Goal: Information Seeking & Learning: Learn about a topic

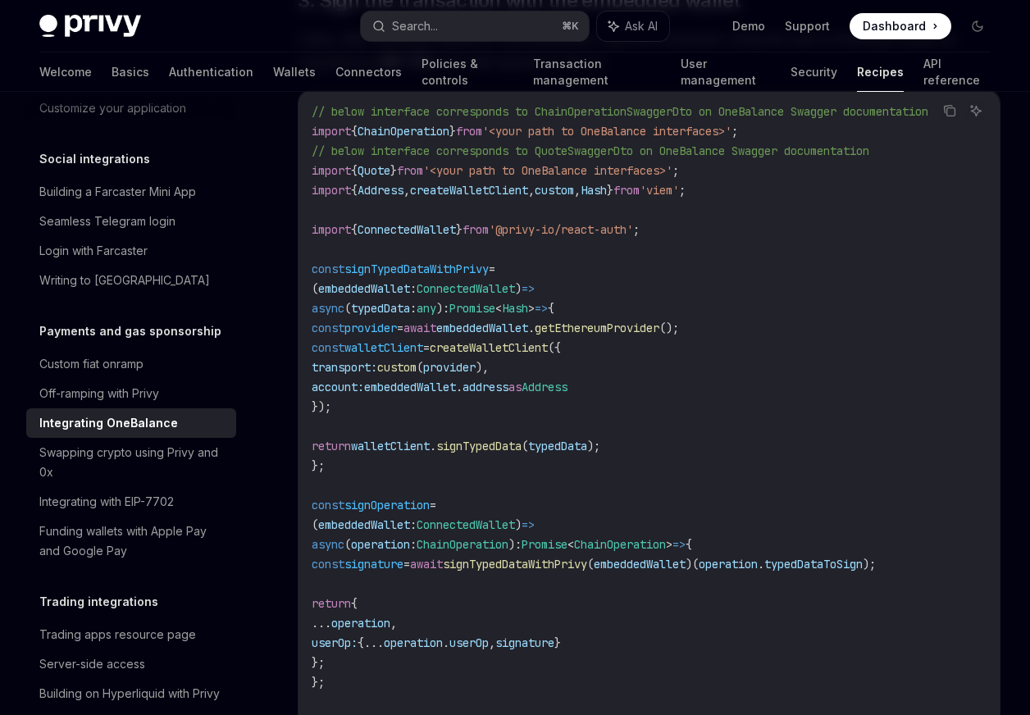
scroll to position [873, 0]
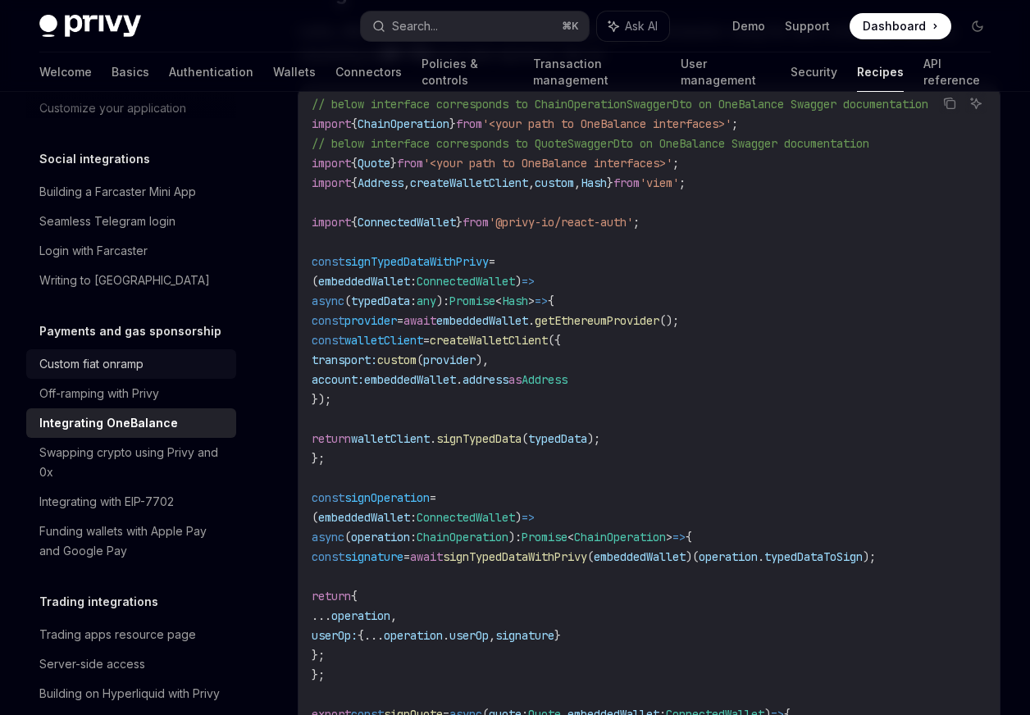
click at [210, 354] on div "Custom fiat onramp" at bounding box center [132, 364] width 187 height 20
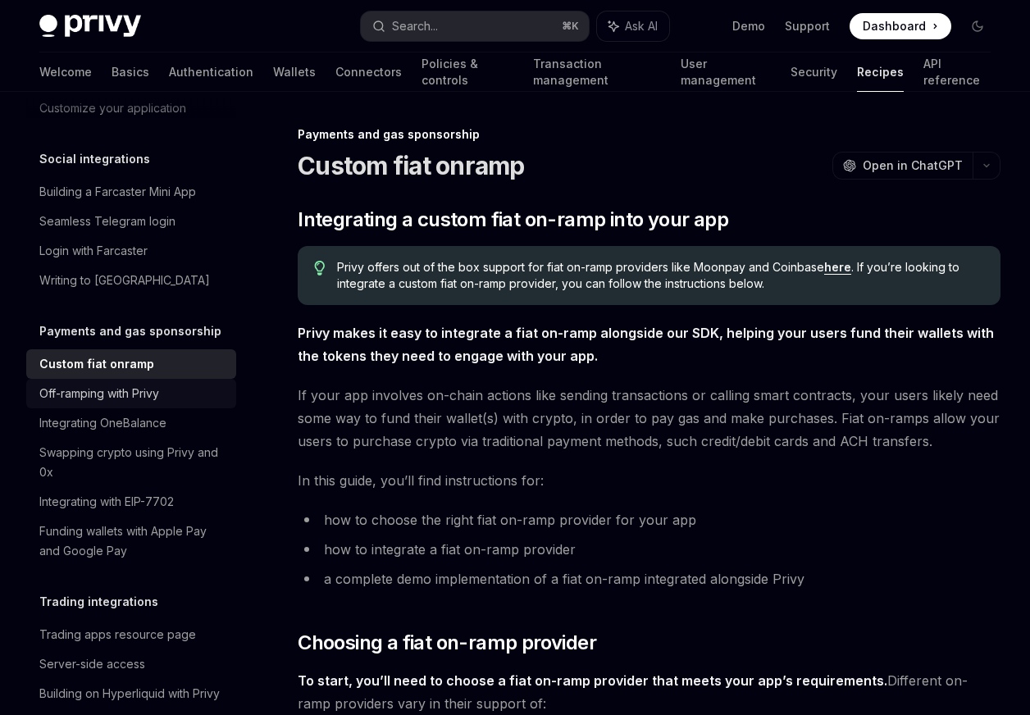
click at [211, 384] on div "Off-ramping with Privy" at bounding box center [132, 394] width 187 height 20
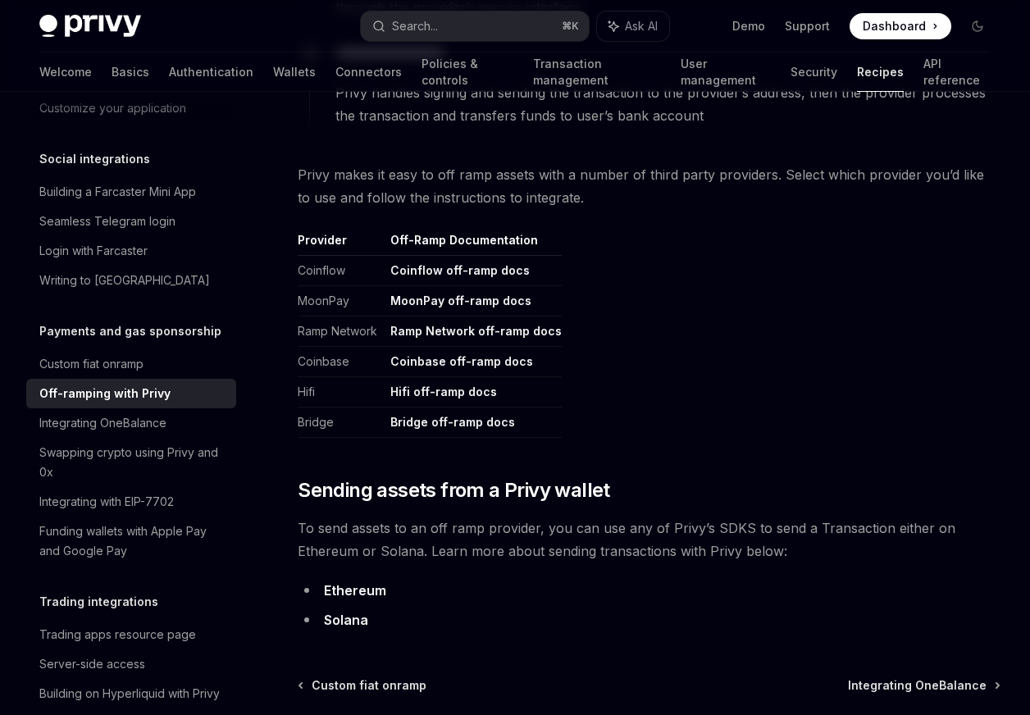
scroll to position [700, 0]
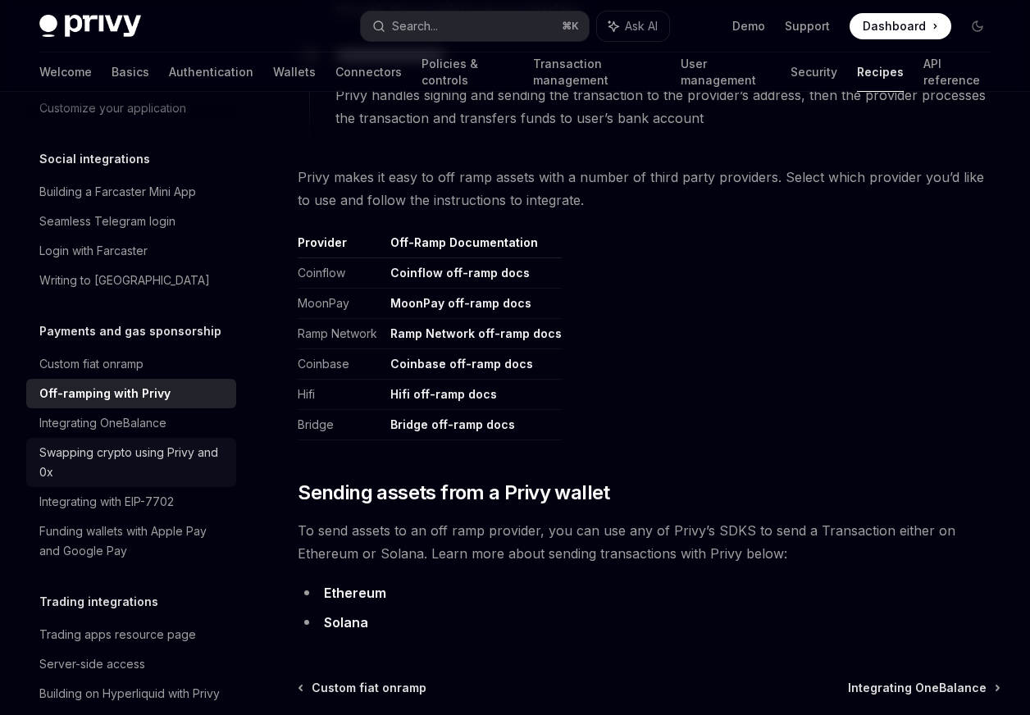
click at [157, 450] on div "Swapping crypto using Privy and 0x" at bounding box center [132, 462] width 187 height 39
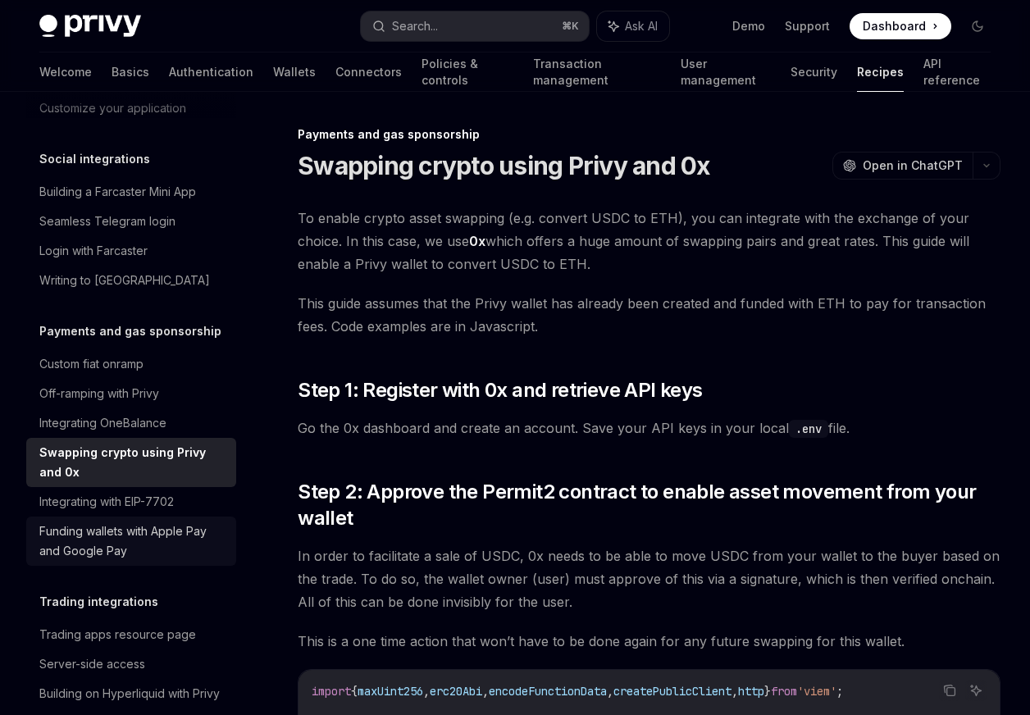
click at [159, 528] on div "Funding wallets with Apple Pay and Google Pay" at bounding box center [132, 541] width 187 height 39
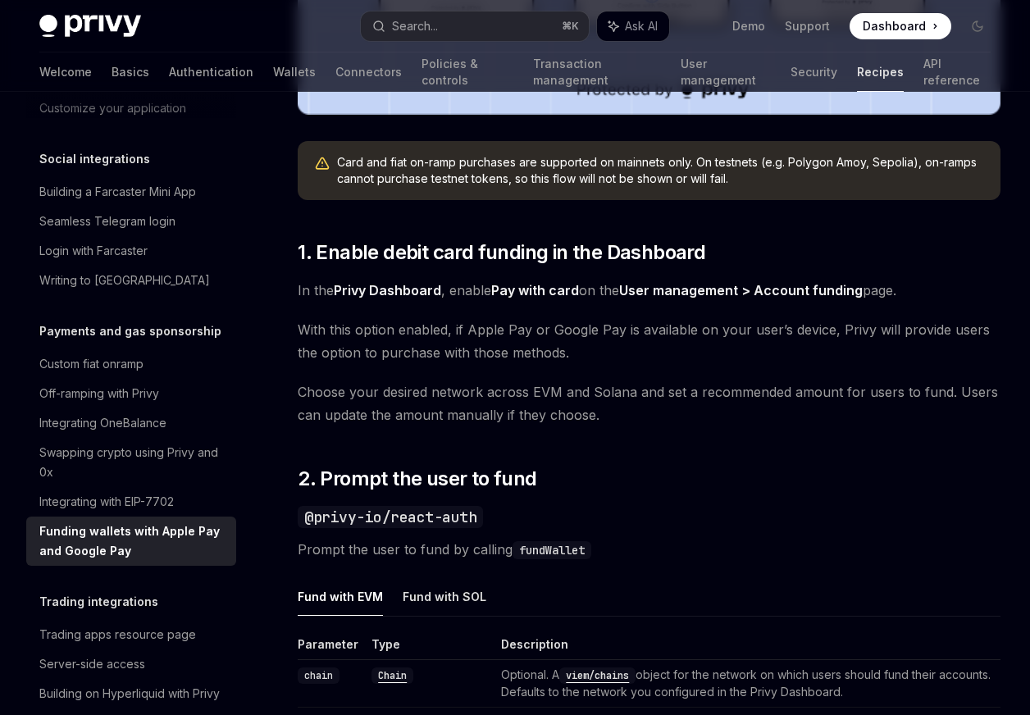
scroll to position [743, 0]
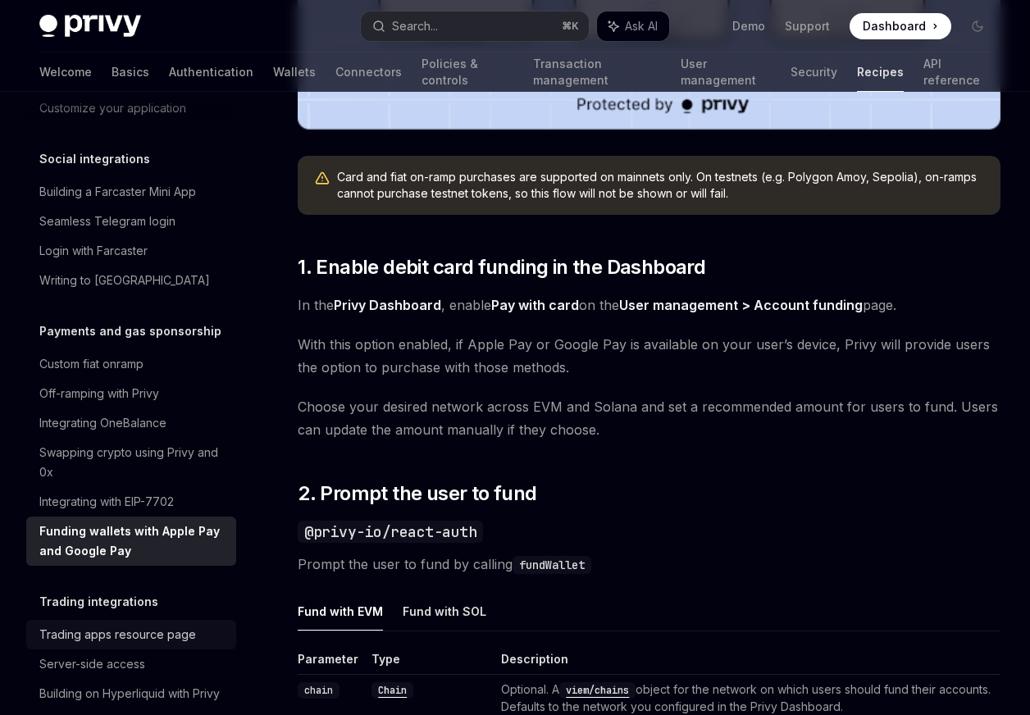
click at [136, 625] on div "Trading apps resource page" at bounding box center [117, 635] width 157 height 20
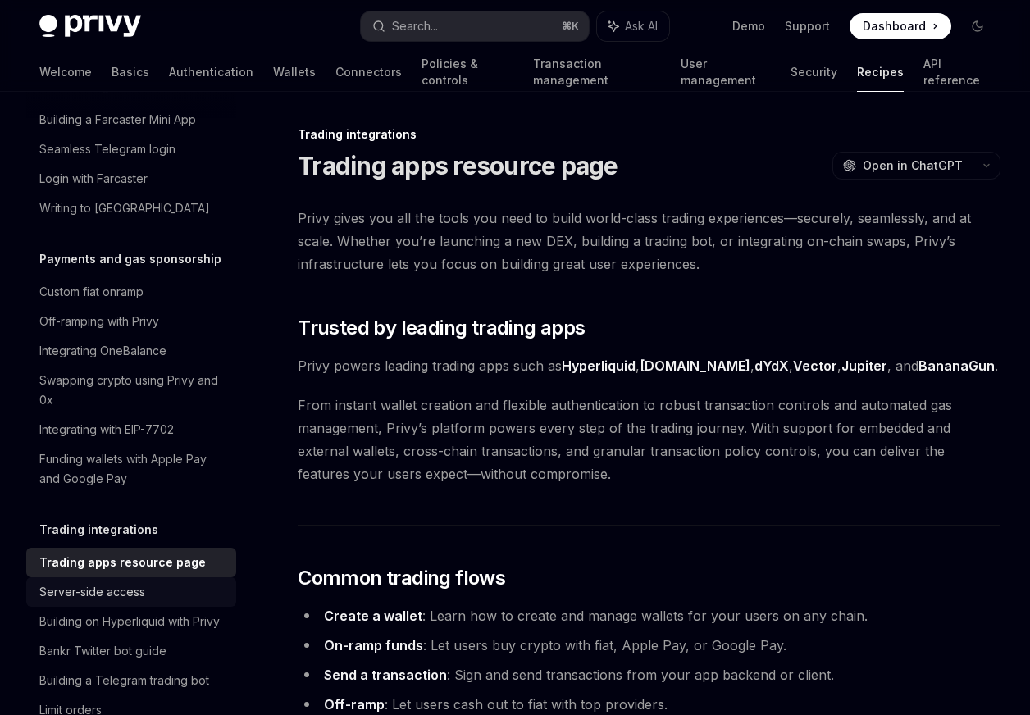
scroll to position [1320, 0]
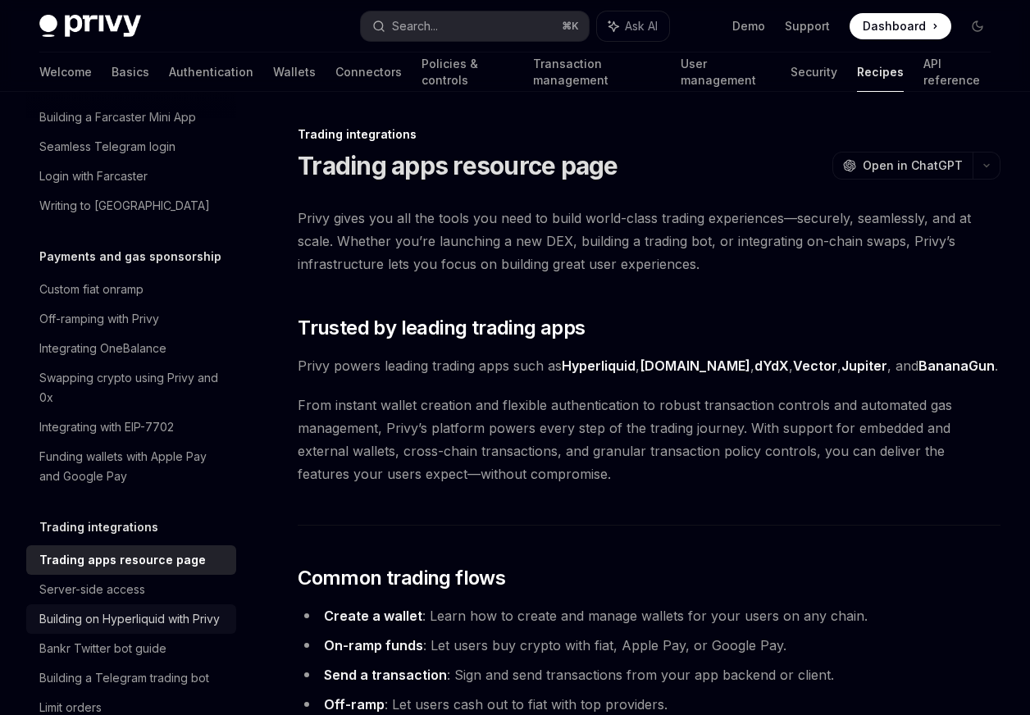
click at [147, 610] on link "Building on Hyperliquid with Privy" at bounding box center [131, 620] width 210 height 30
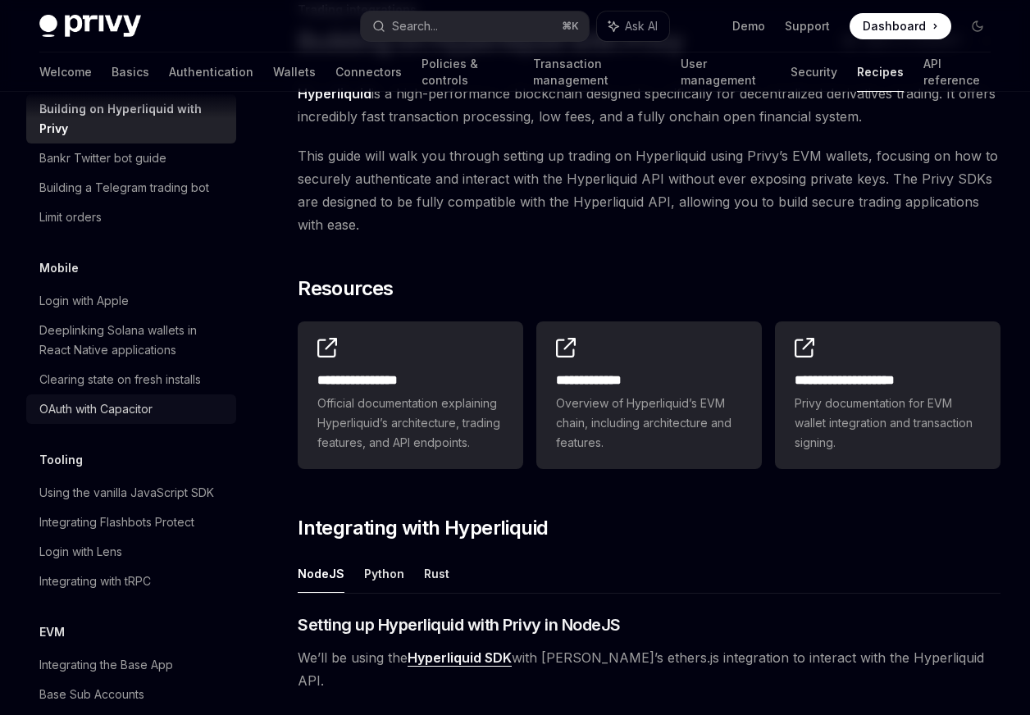
scroll to position [1833, 0]
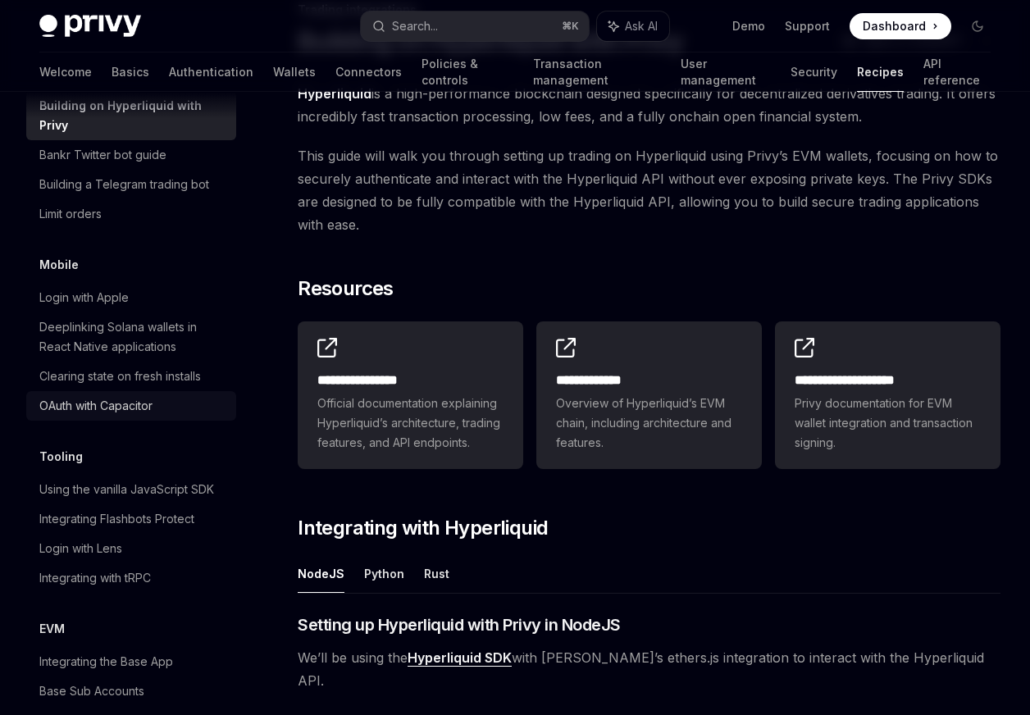
click at [189, 396] on div "OAuth with Capacitor" at bounding box center [132, 406] width 187 height 20
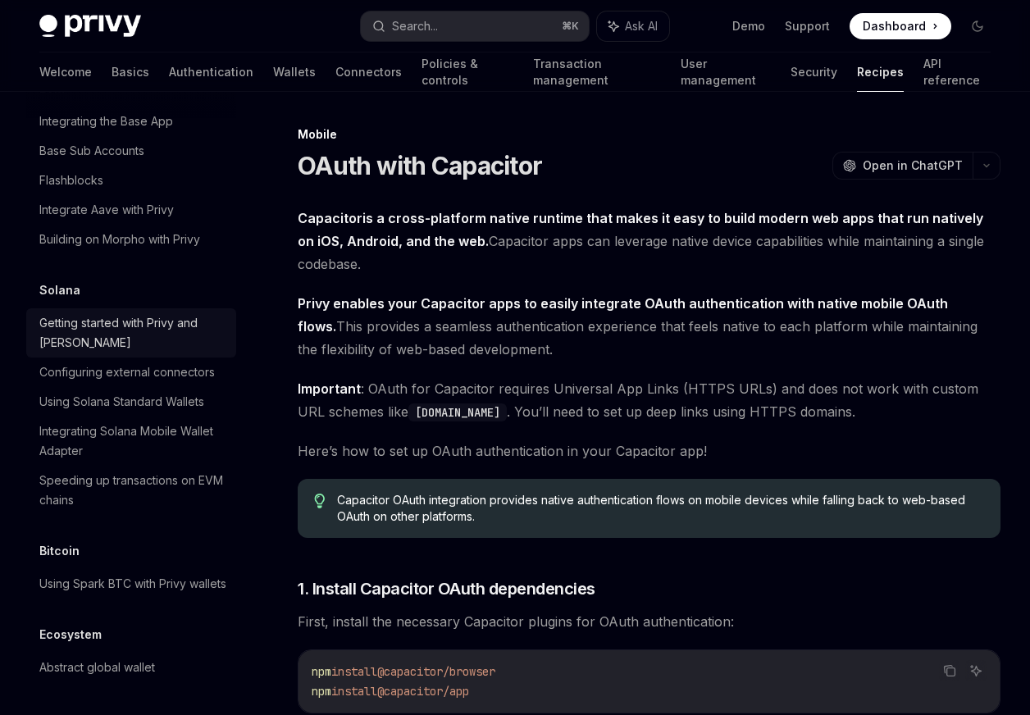
scroll to position [2352, 0]
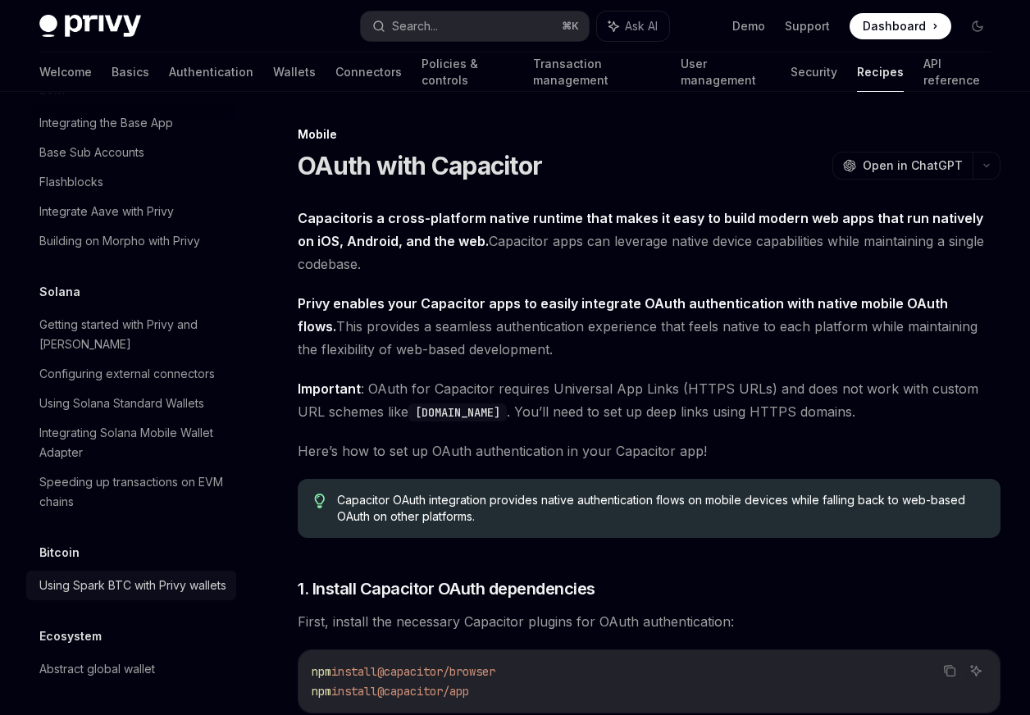
click at [194, 590] on div "Using Spark BTC with Privy wallets" at bounding box center [132, 586] width 187 height 20
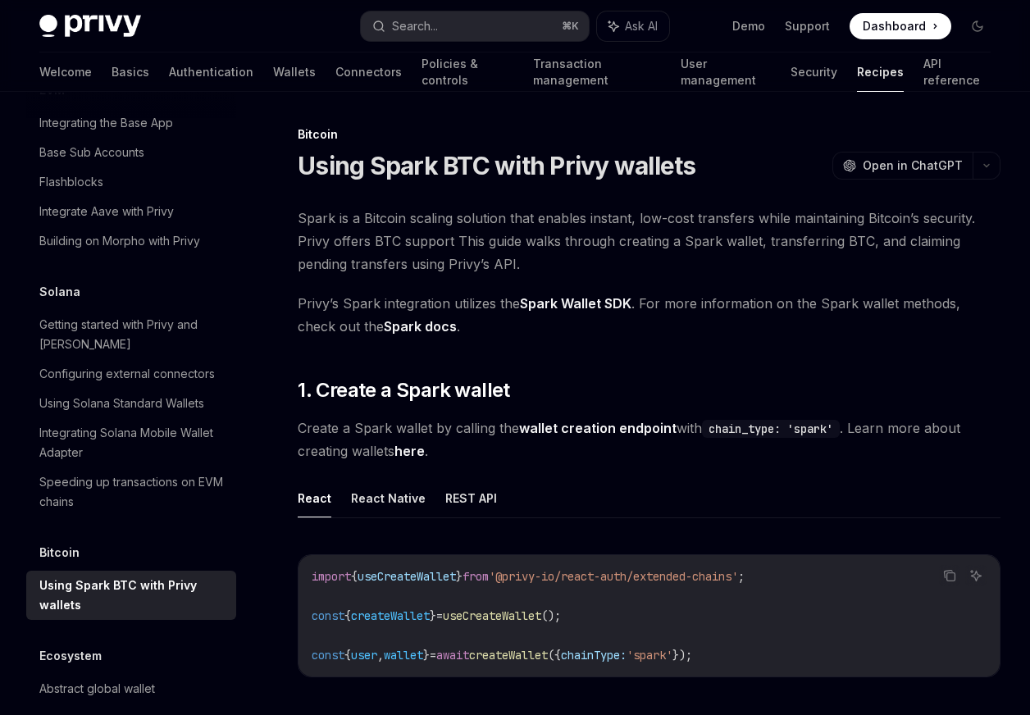
scroll to position [2354, 0]
click at [199, 678] on div "Abstract global wallet" at bounding box center [132, 688] width 187 height 20
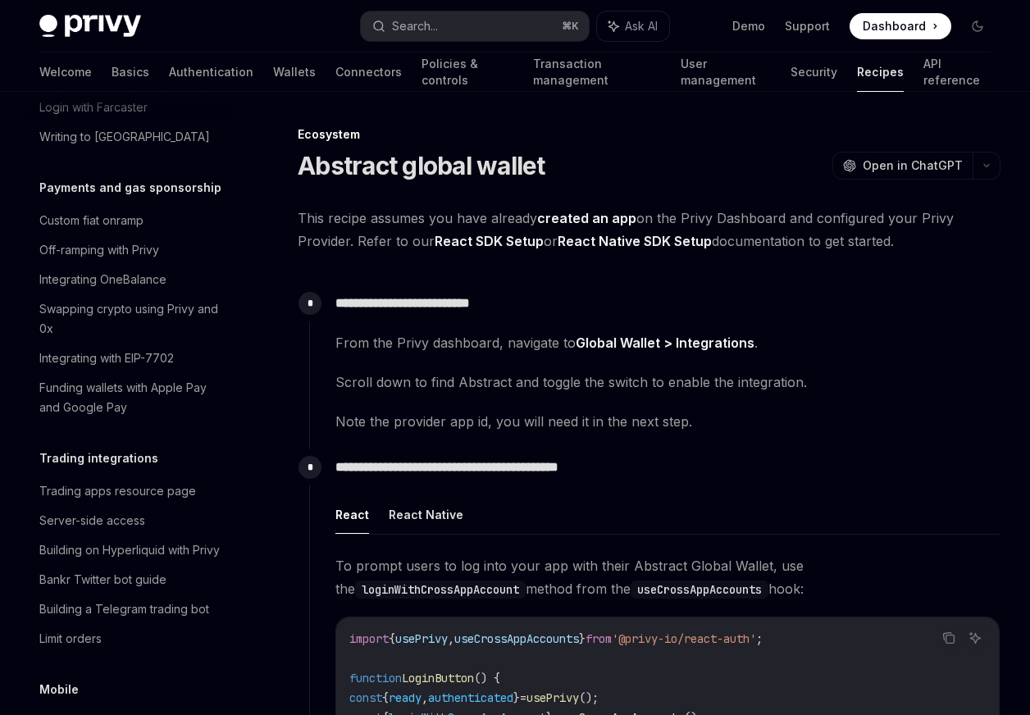
scroll to position [1390, 0]
click at [203, 376] on div "Funding wallets with Apple Pay and Google Pay" at bounding box center [132, 395] width 187 height 39
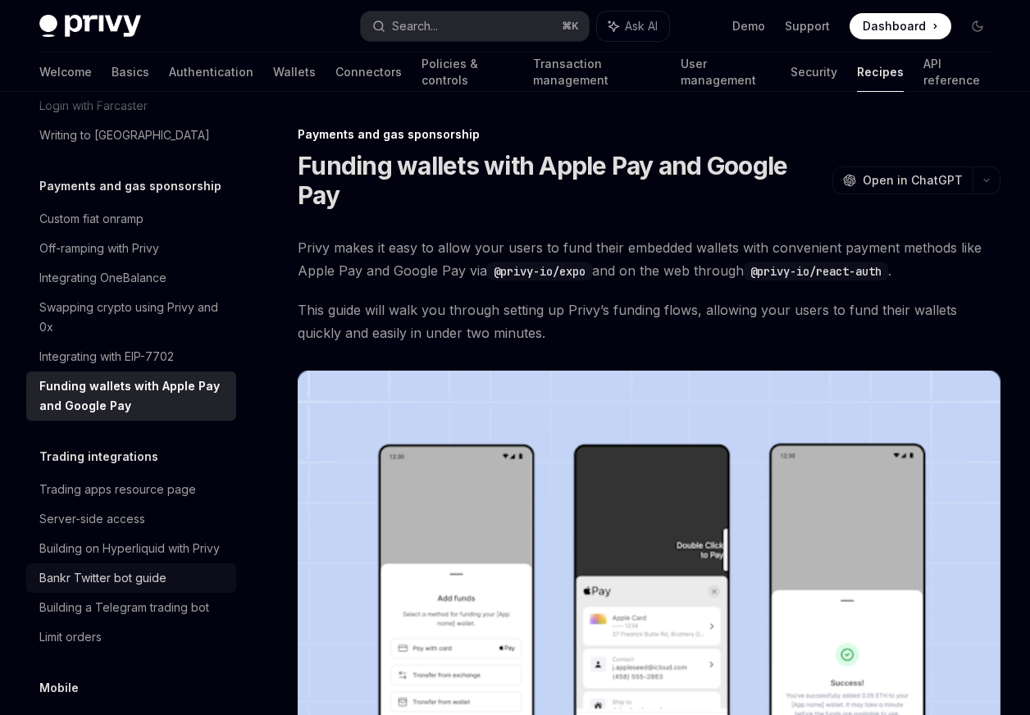
click at [183, 568] on div "Bankr Twitter bot guide" at bounding box center [132, 578] width 187 height 20
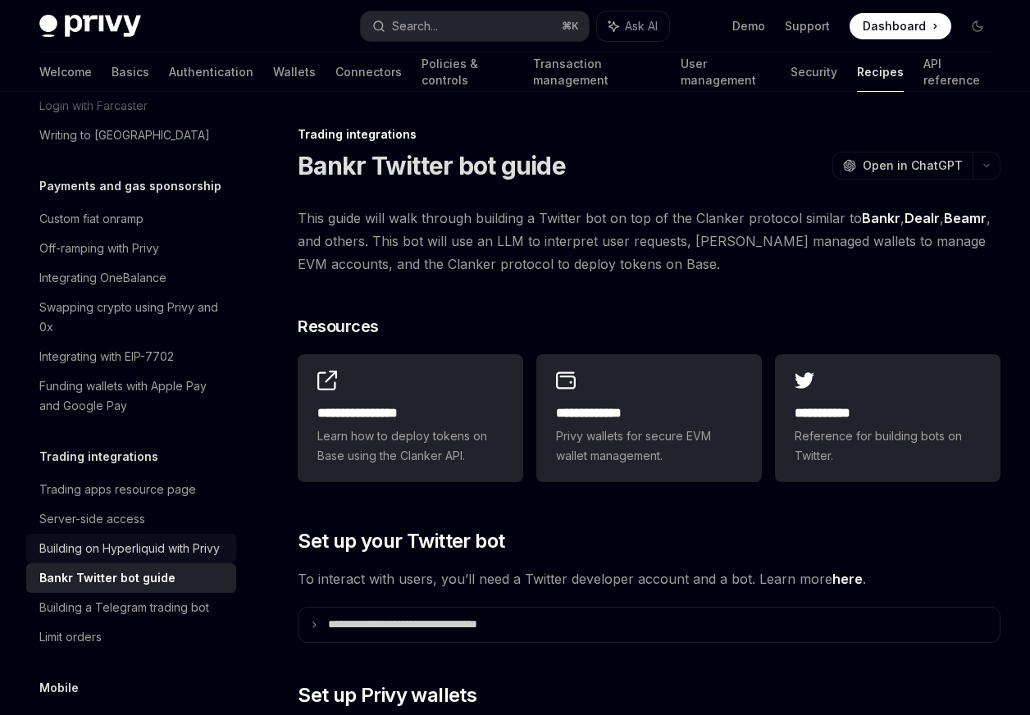
click at [183, 539] on div "Building on Hyperliquid with Privy" at bounding box center [129, 549] width 180 height 20
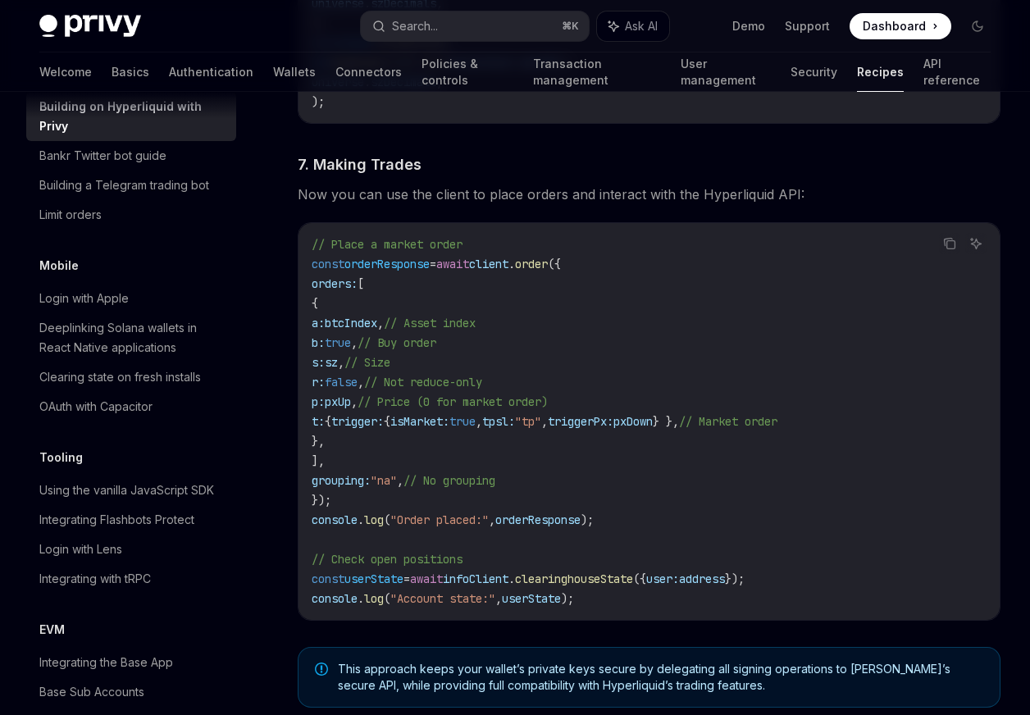
scroll to position [2374, 0]
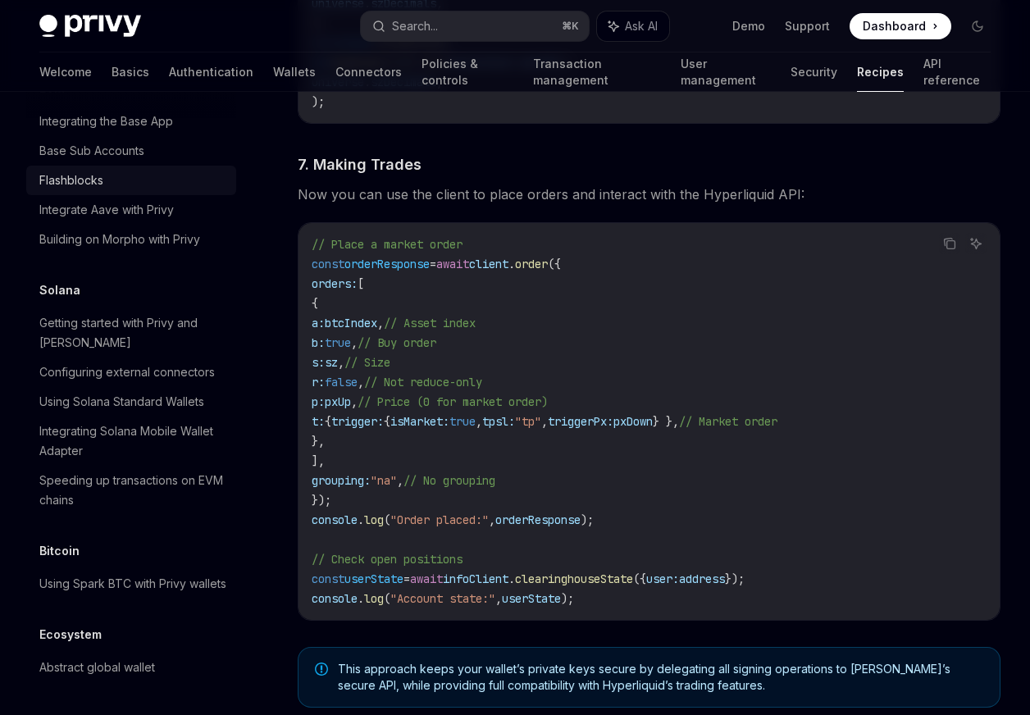
click at [97, 171] on div "Flashblocks" at bounding box center [71, 181] width 64 height 20
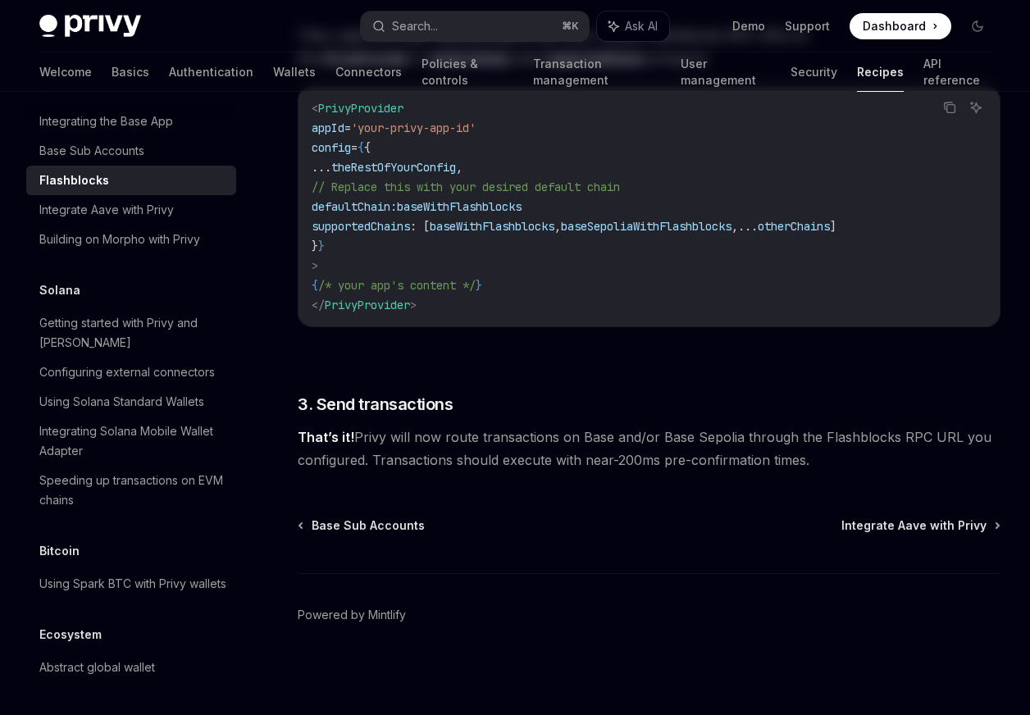
scroll to position [2354, 0]
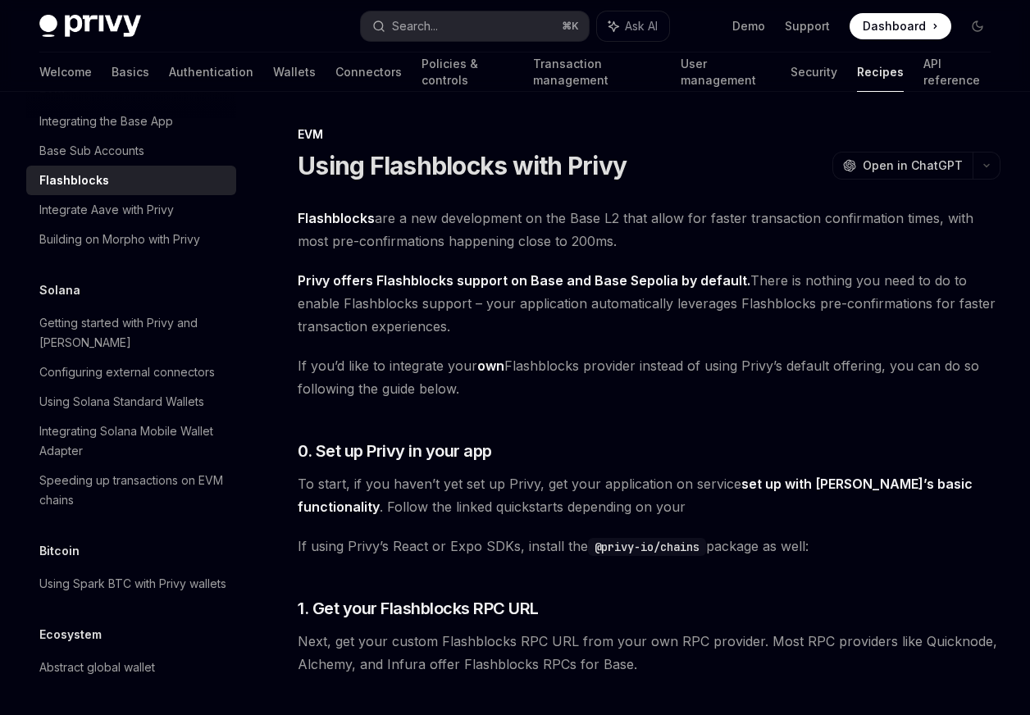
click at [97, 171] on div "Flashblocks" at bounding box center [74, 181] width 70 height 20
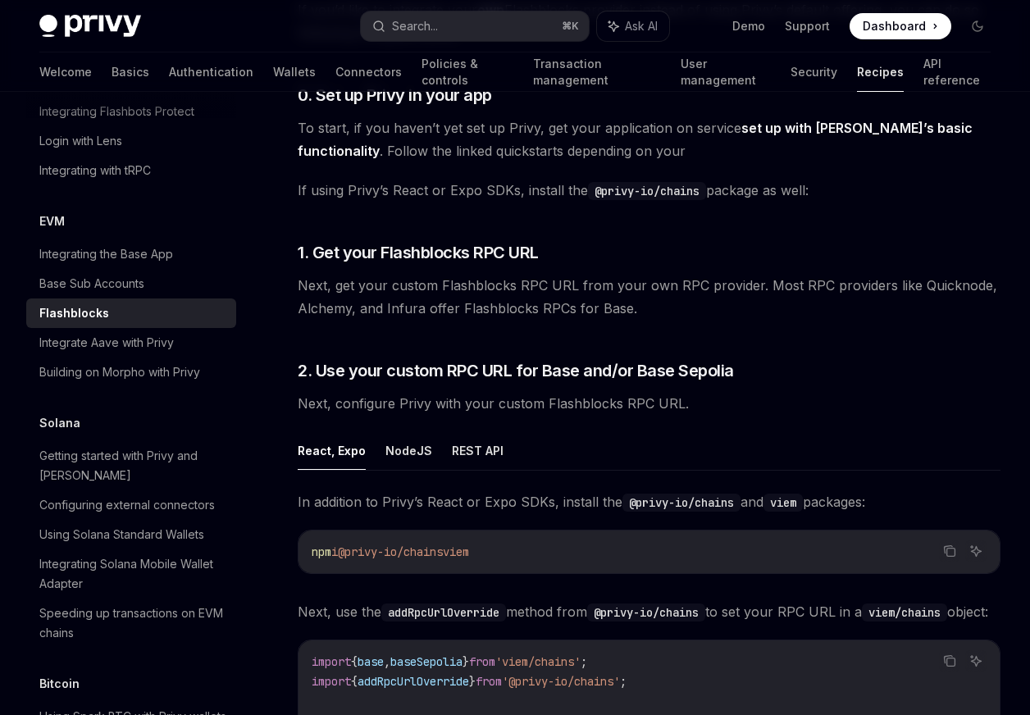
scroll to position [413, 0]
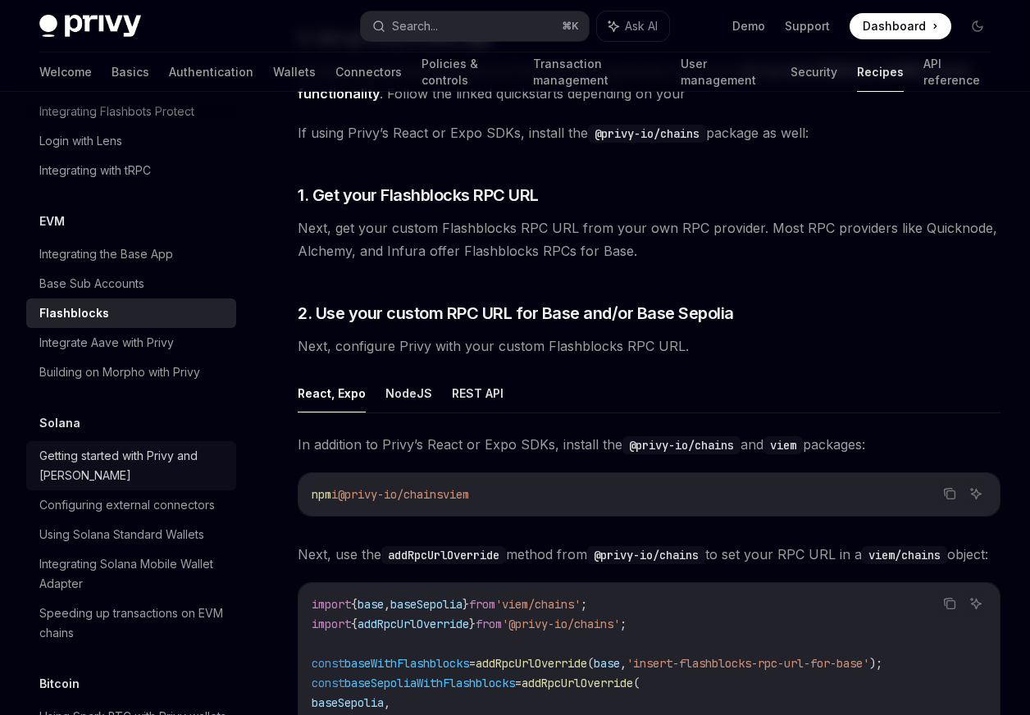
click at [140, 459] on div "Getting started with Privy and [PERSON_NAME]" at bounding box center [132, 465] width 187 height 39
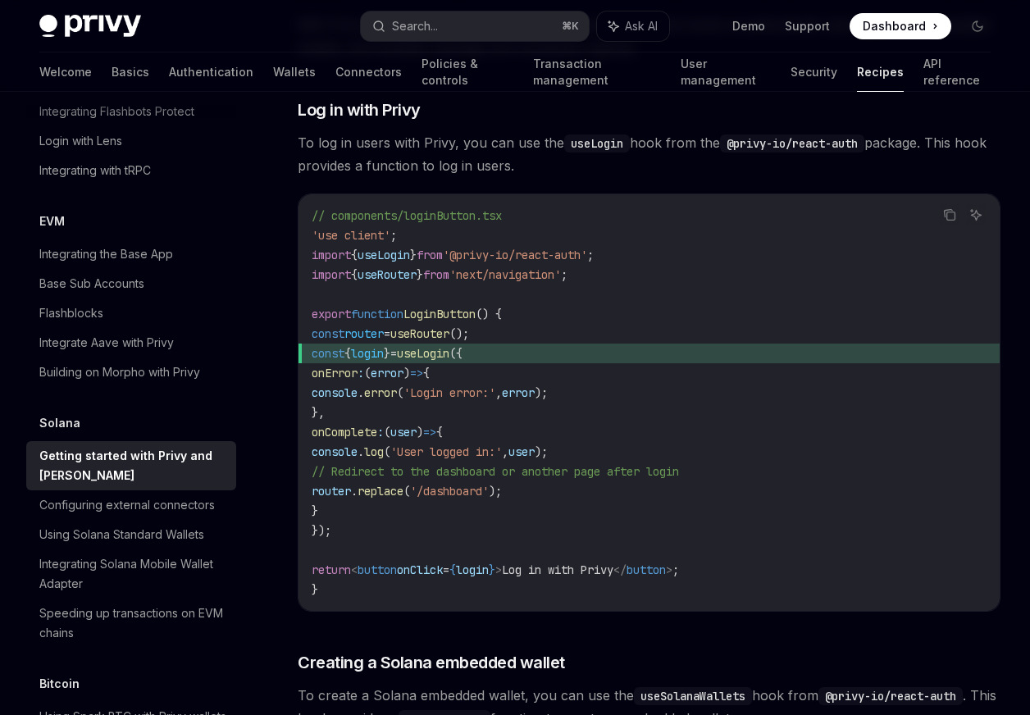
scroll to position [1582, 0]
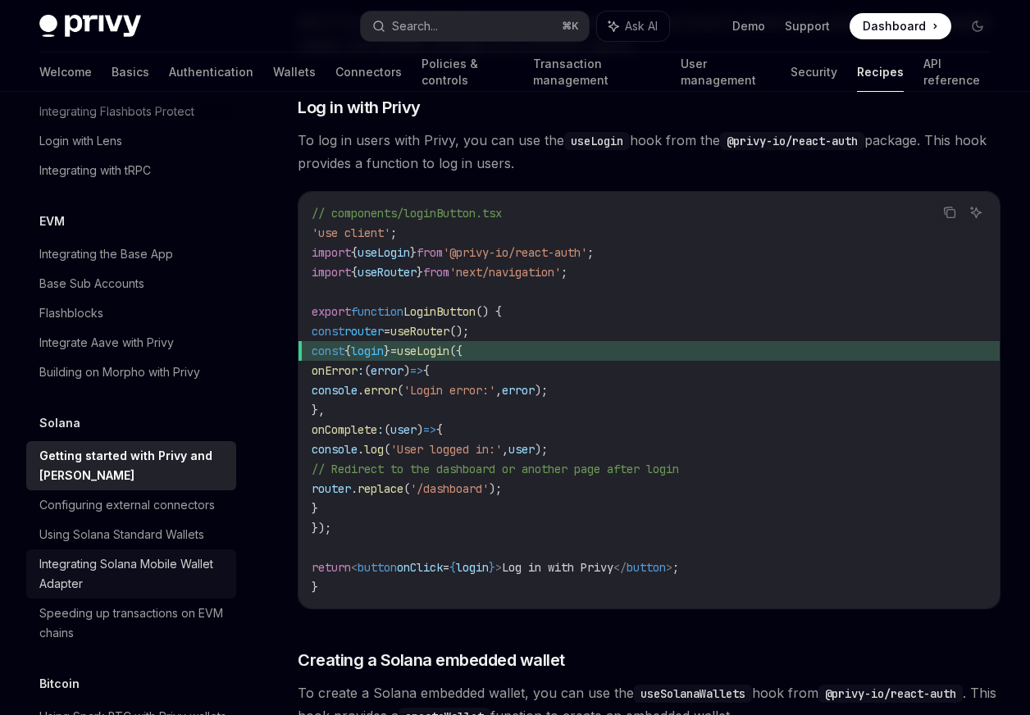
click at [138, 554] on div "Integrating Solana Mobile Wallet Adapter" at bounding box center [132, 573] width 187 height 39
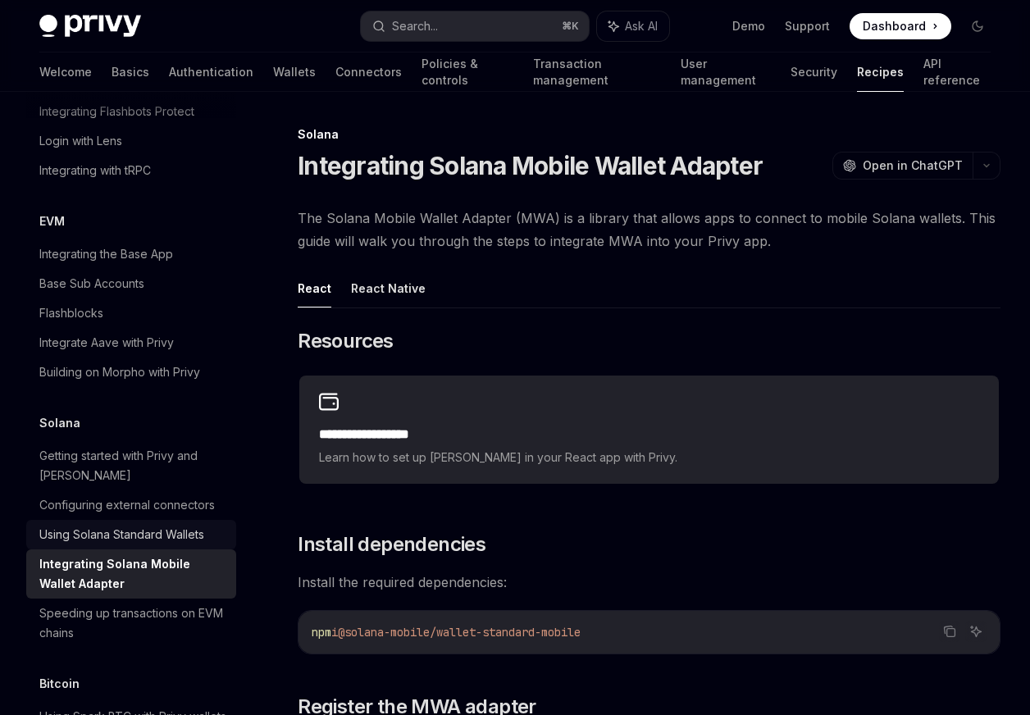
click at [139, 528] on link "Using Solana Standard Wallets" at bounding box center [131, 535] width 210 height 30
type textarea "*"
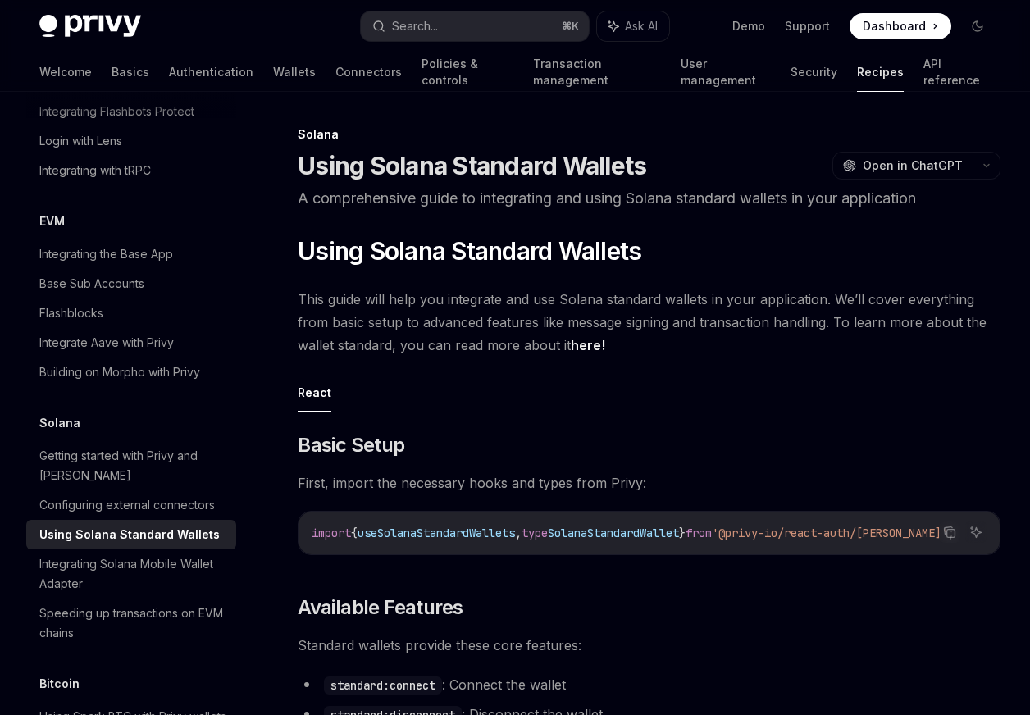
click at [645, 396] on ul "React" at bounding box center [649, 392] width 703 height 39
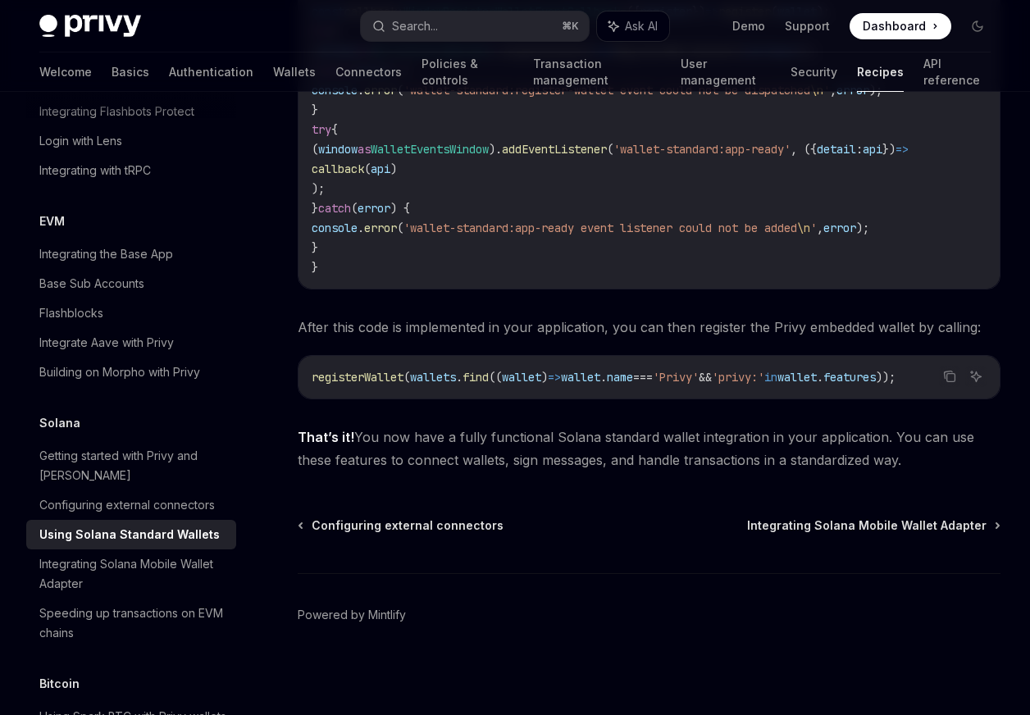
scroll to position [2786, 0]
